Goal: Task Accomplishment & Management: Manage account settings

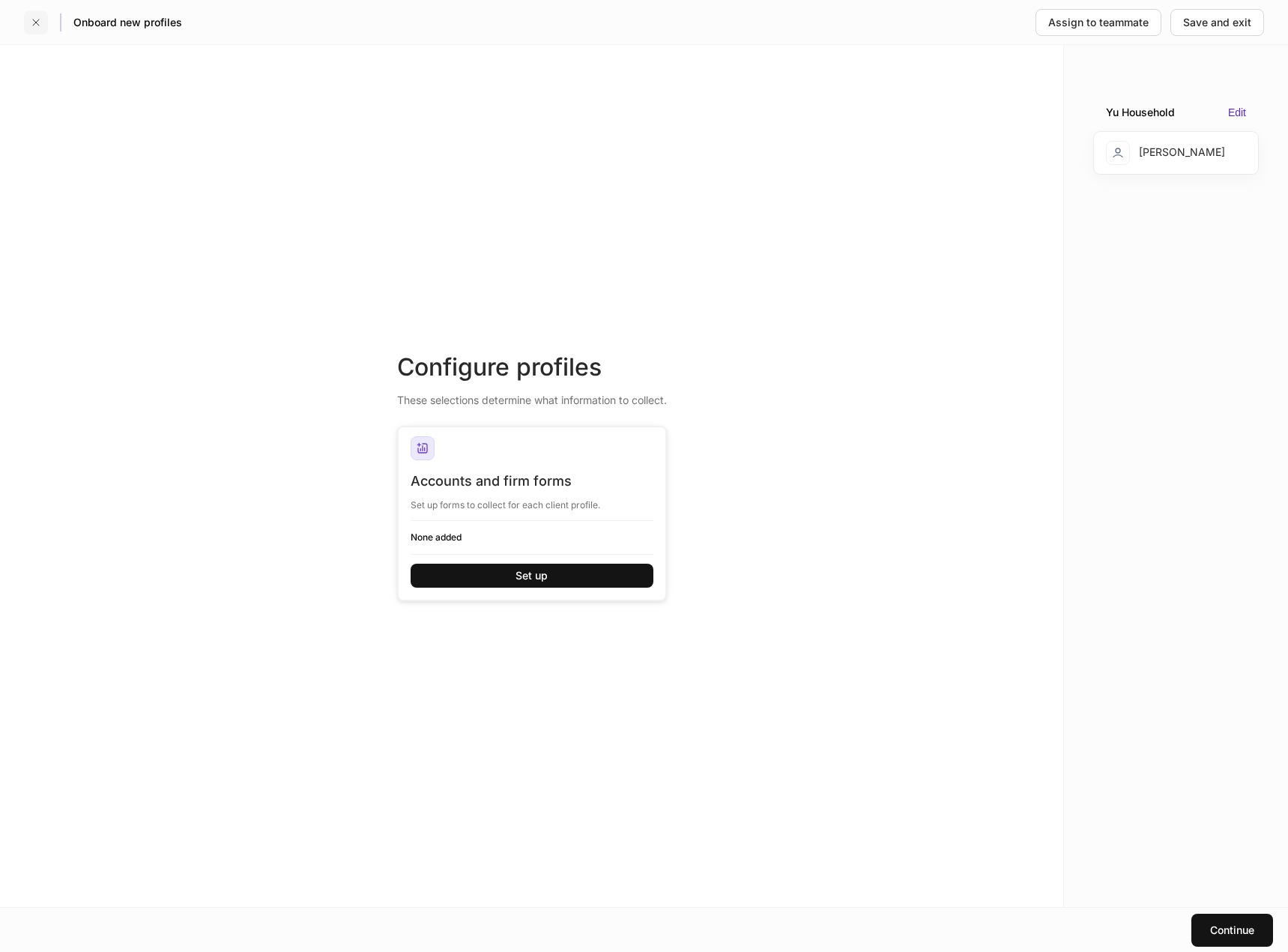
click at [40, 18] on icon "button" at bounding box center [35, 22] width 12 height 12
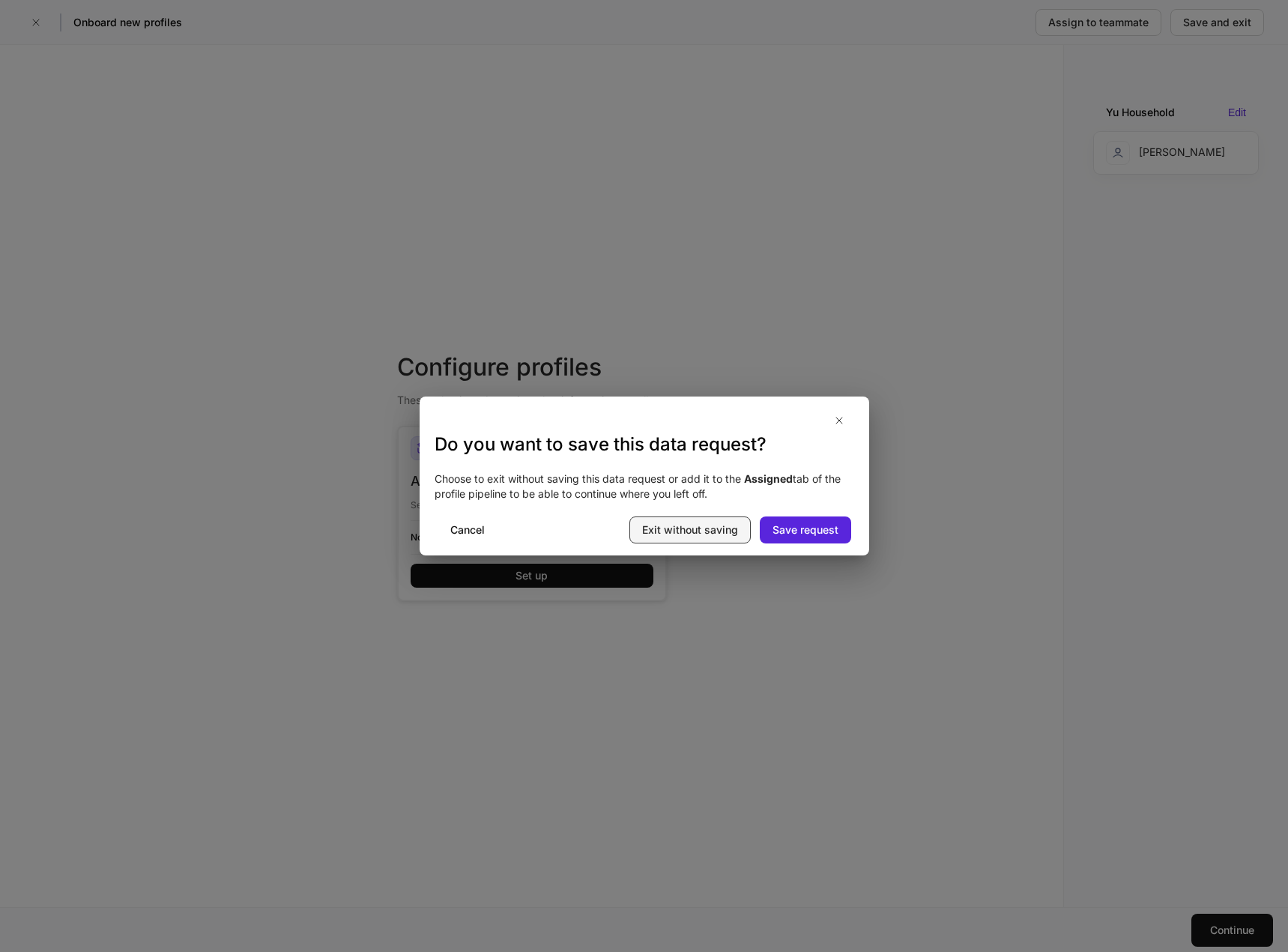
click at [687, 527] on div "Exit without saving" at bounding box center [690, 530] width 96 height 15
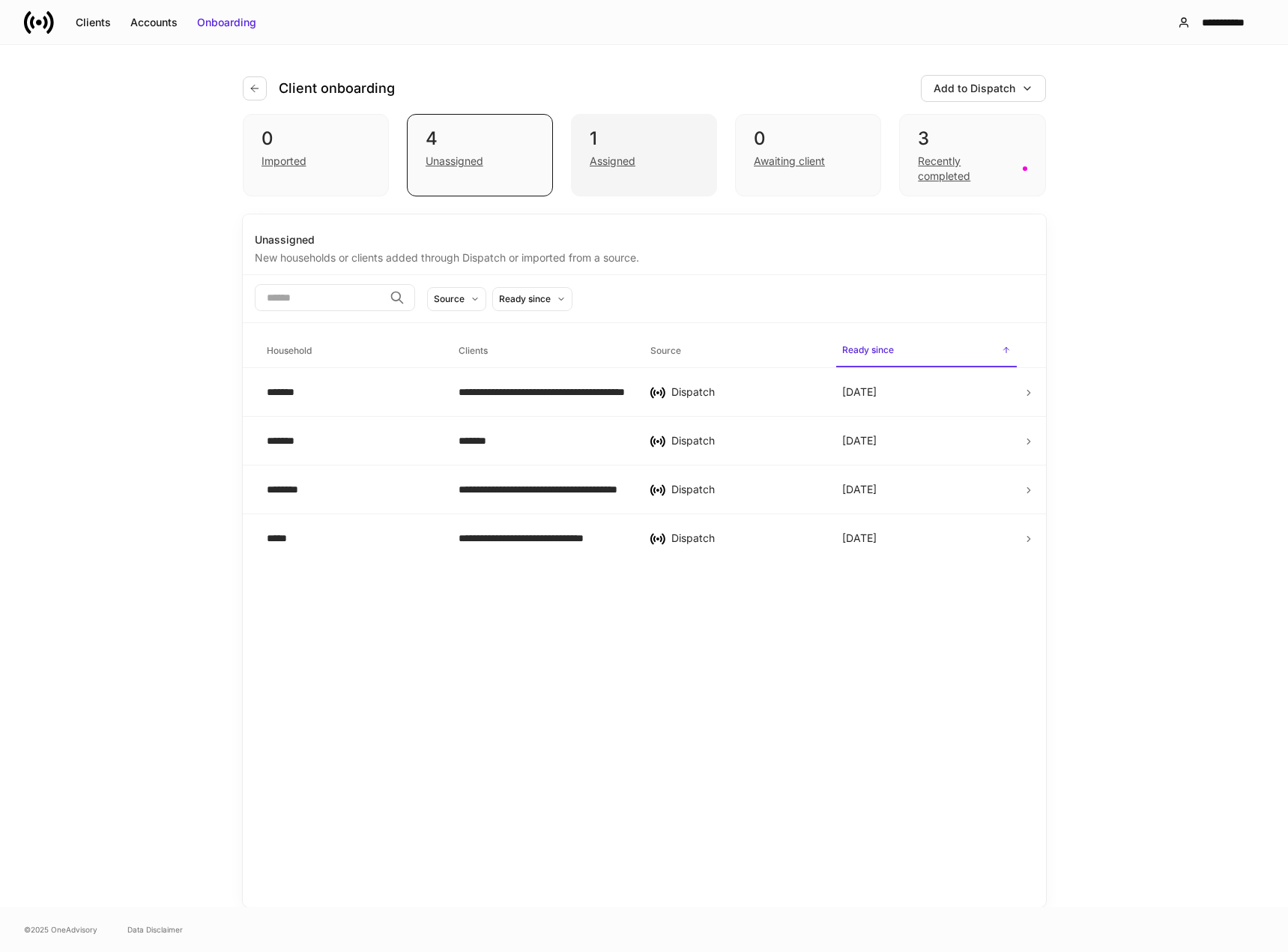
click at [607, 155] on div "Assigned" at bounding box center [612, 161] width 46 height 15
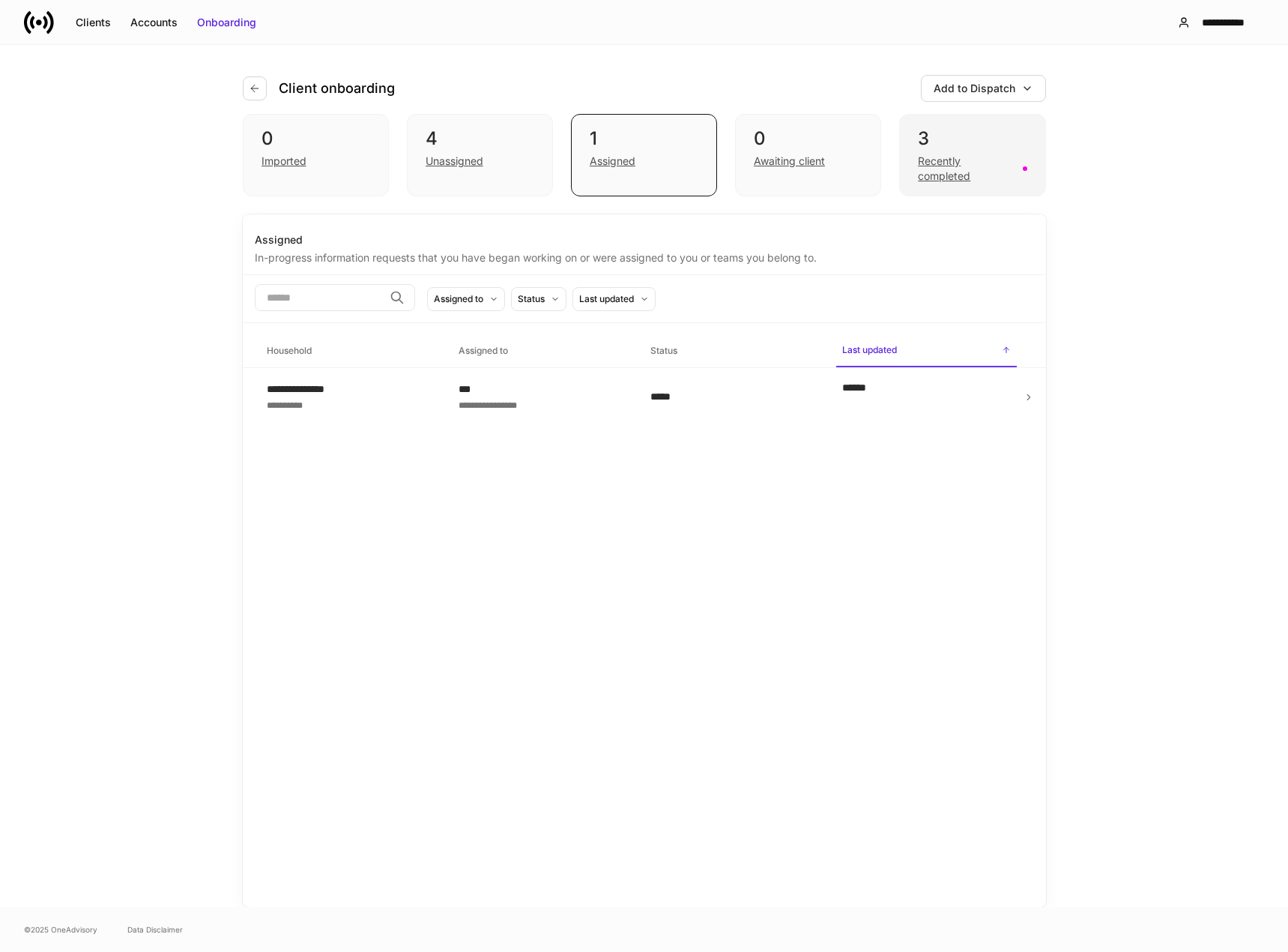
click at [937, 167] on div "Recently completed" at bounding box center [966, 168] width 95 height 30
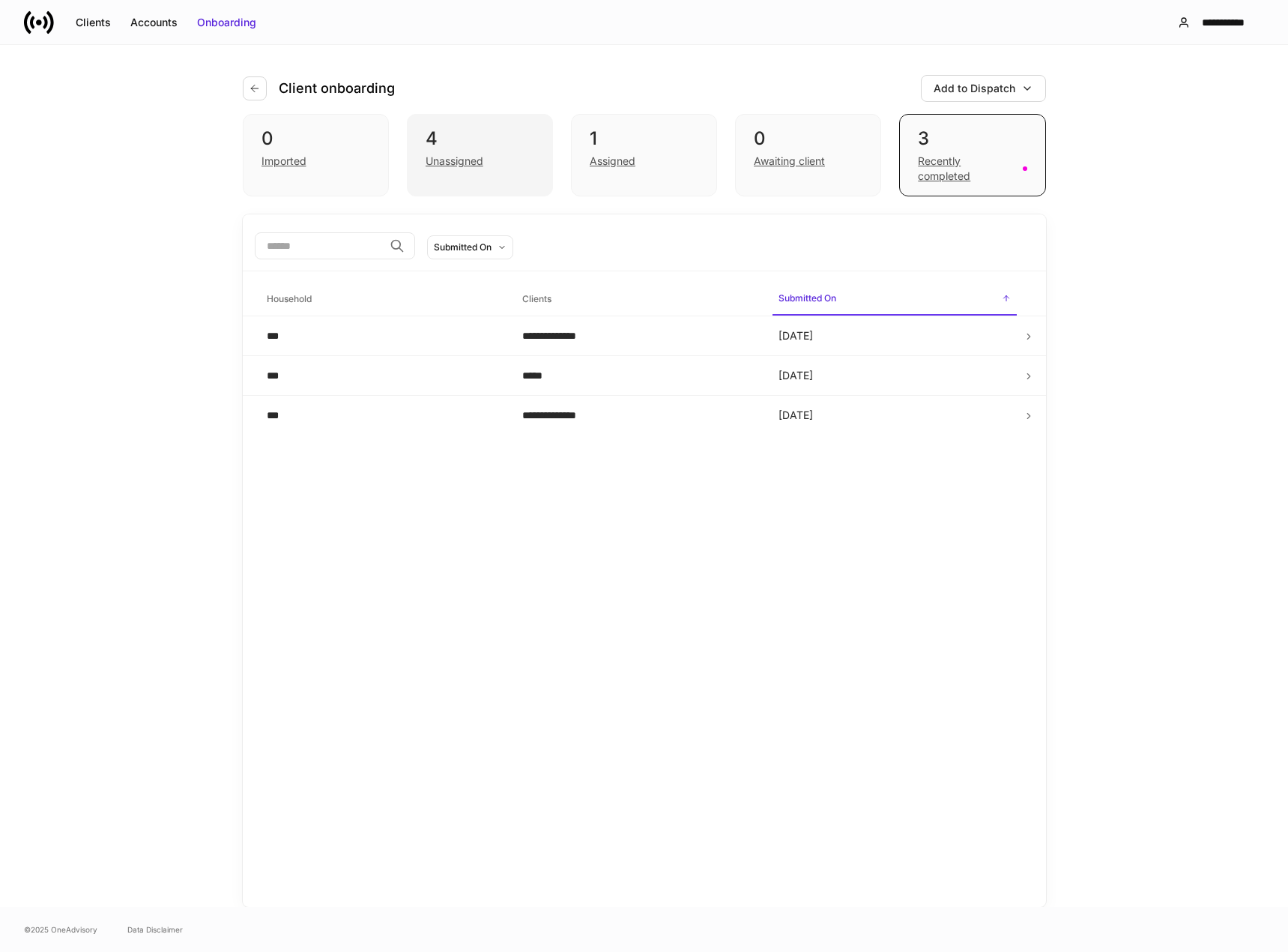
click at [467, 164] on div "Unassigned" at bounding box center [454, 161] width 58 height 15
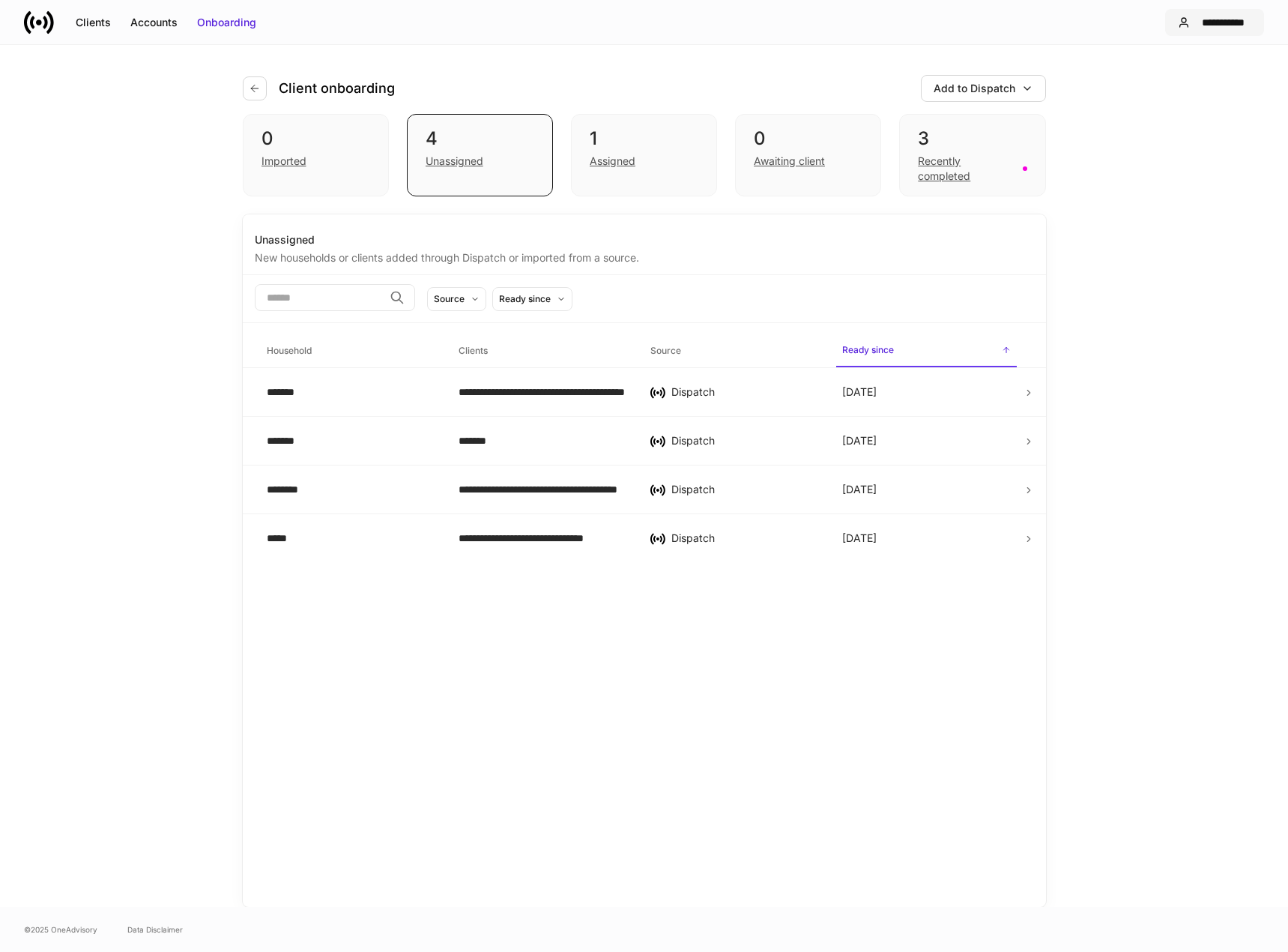
click at [1210, 31] on button "**********" at bounding box center [1215, 22] width 99 height 27
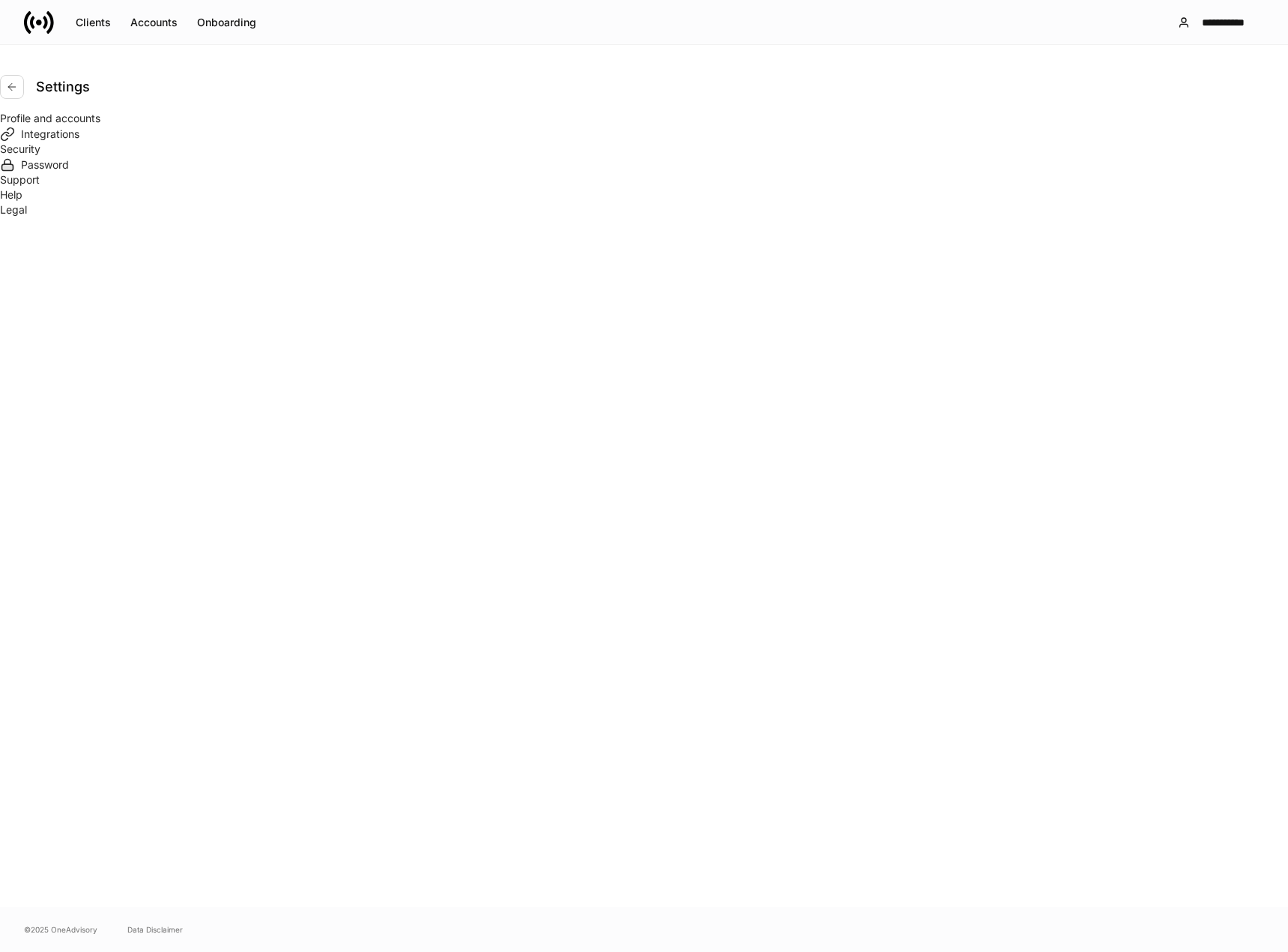
click at [410, 141] on div "Integrations" at bounding box center [655, 134] width 1268 height 15
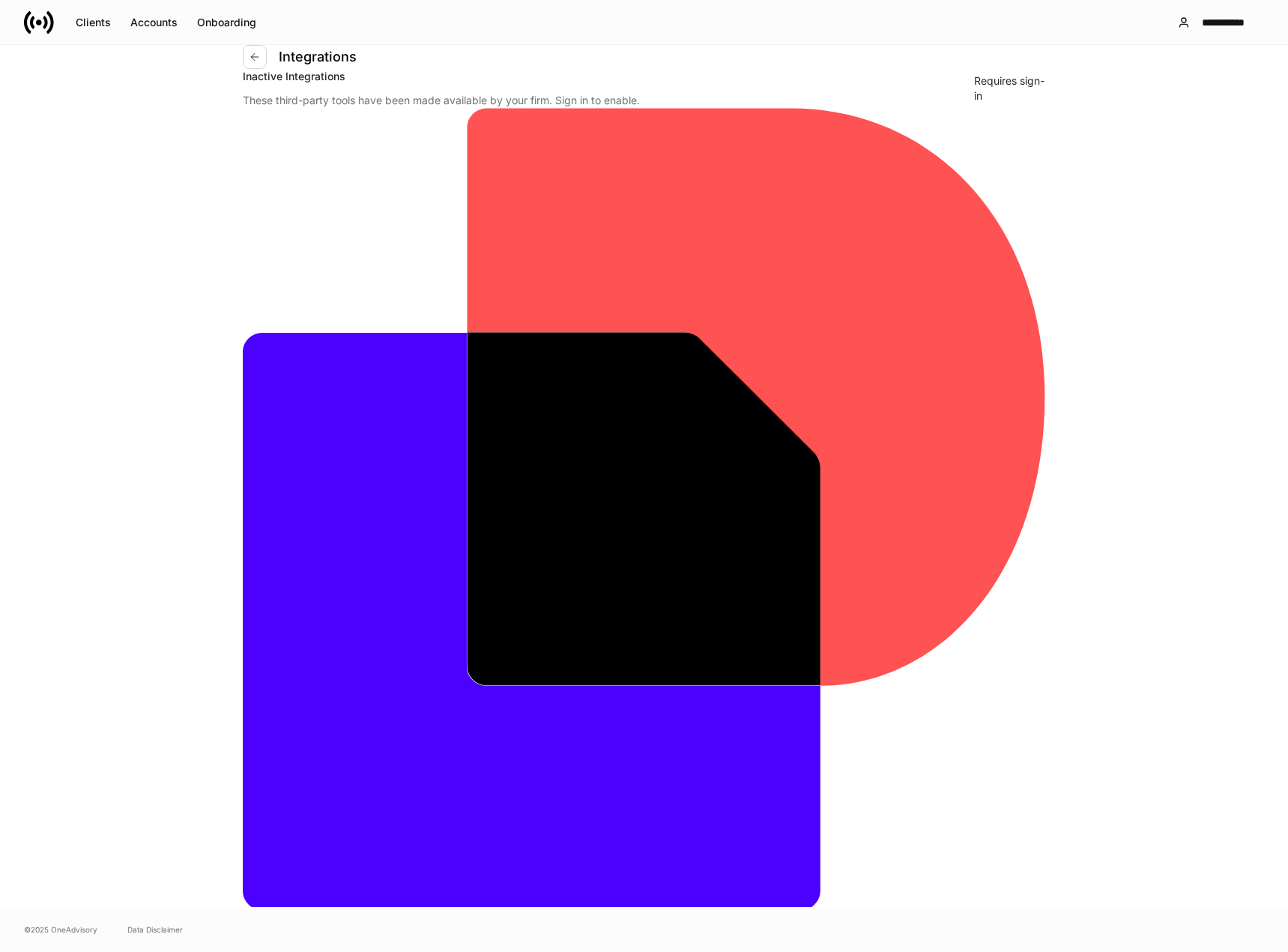
click at [250, 951] on icon at bounding box center [247, 954] width 3 height 6
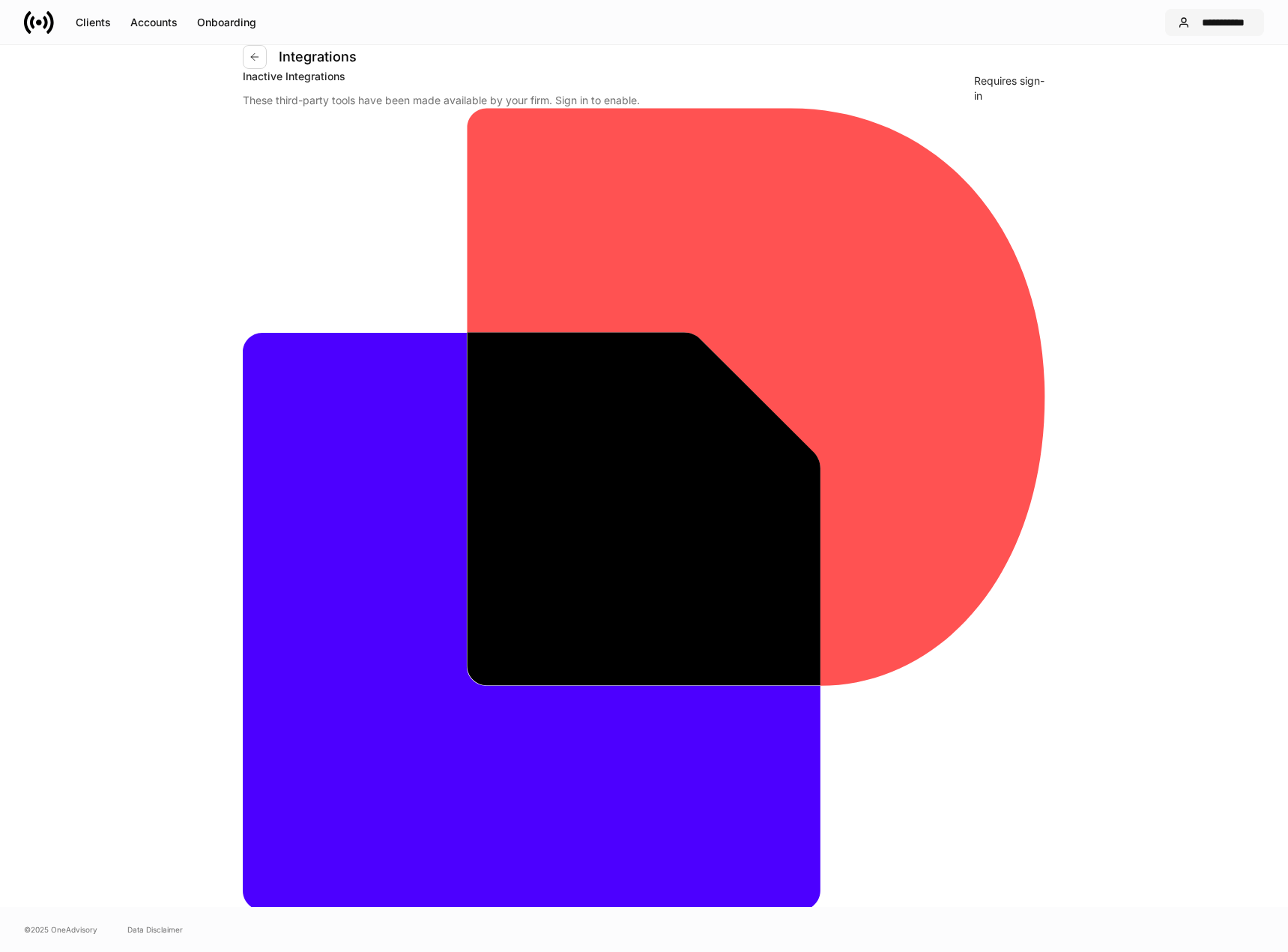
click at [1214, 29] on div "**********" at bounding box center [1224, 22] width 56 height 15
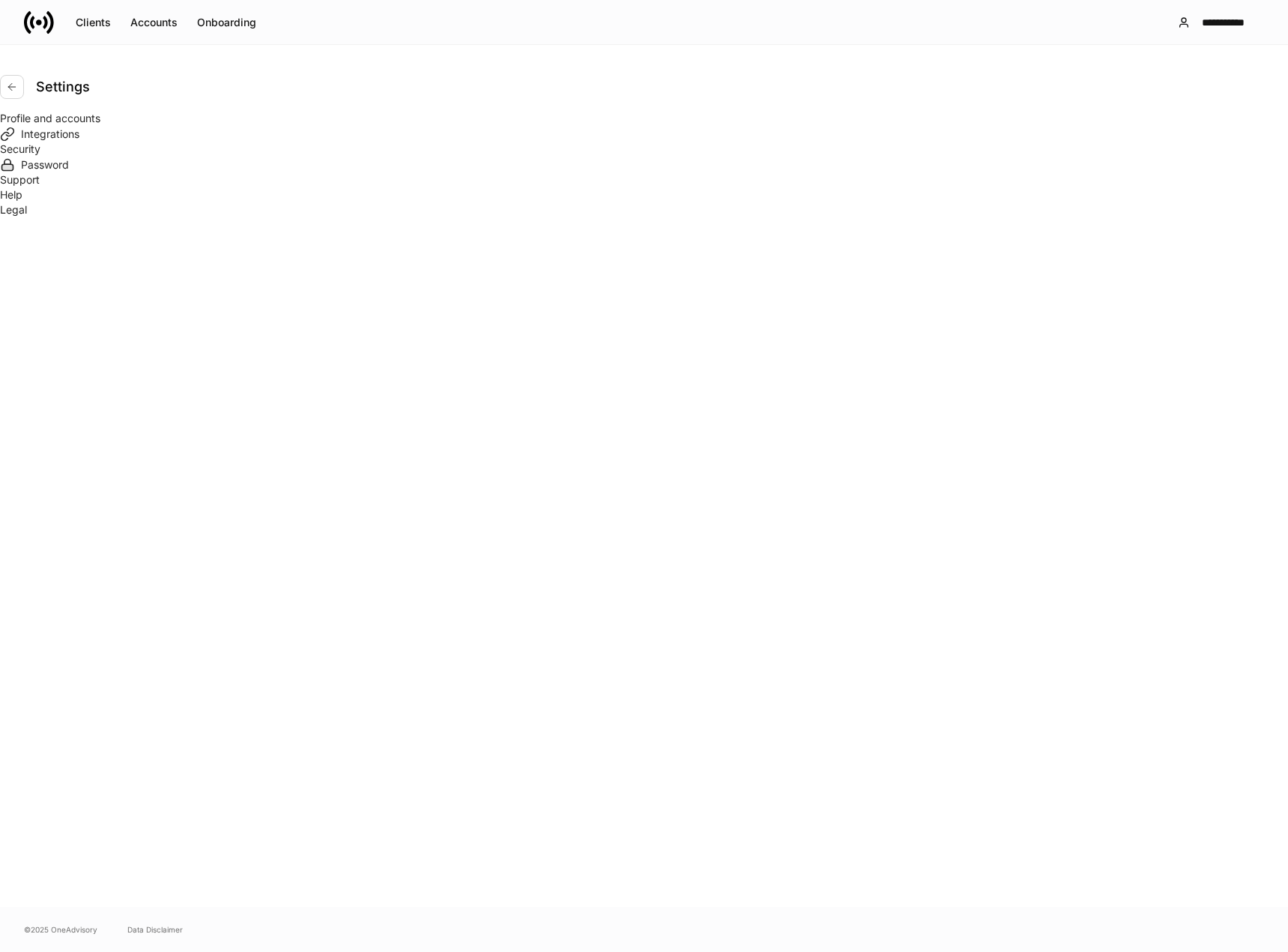
click at [801, 141] on div "Integrations" at bounding box center [644, 133] width 1288 height 16
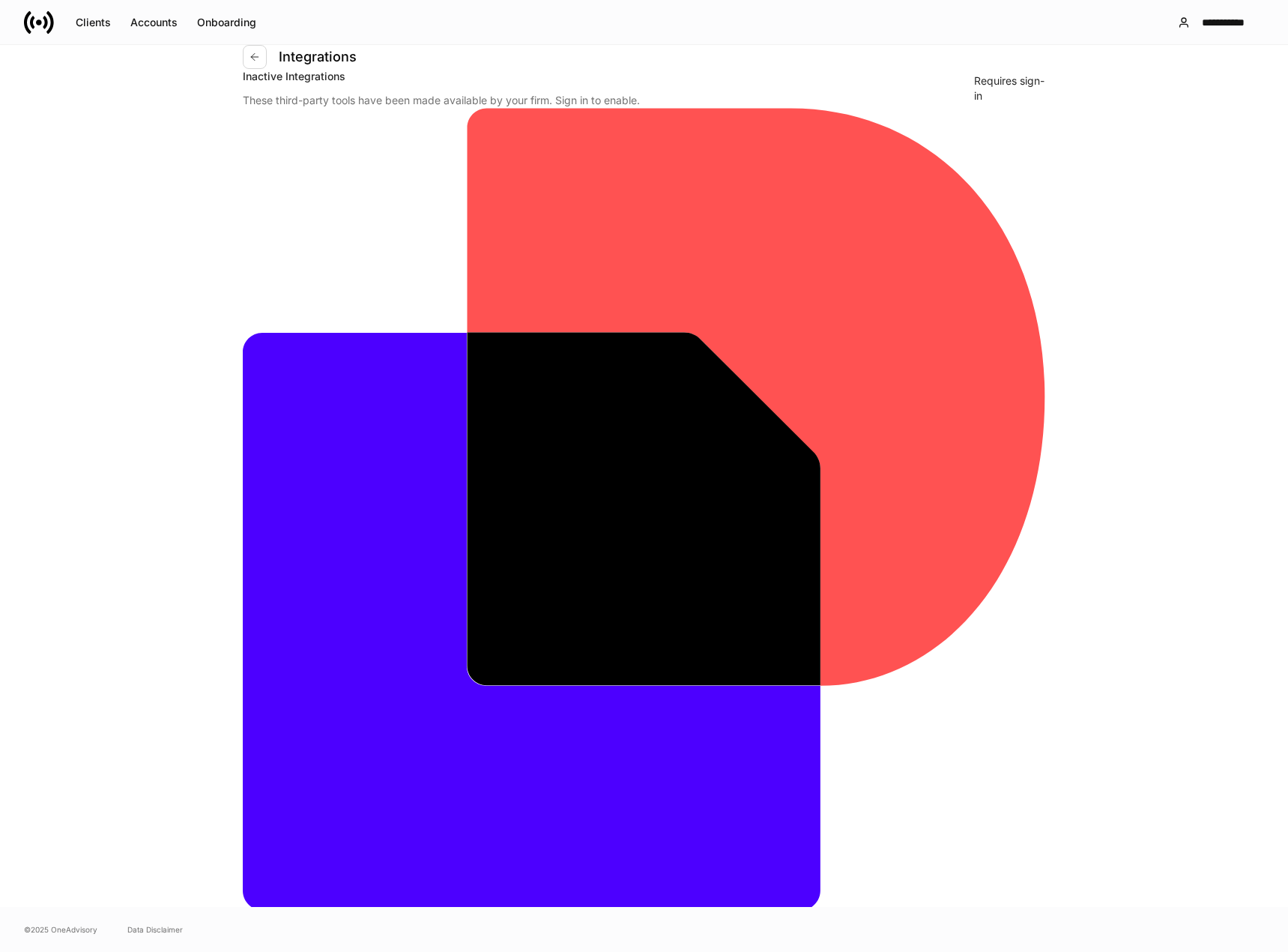
click at [254, 948] on icon at bounding box center [247, 953] width 10 height 10
